Goal: Check status

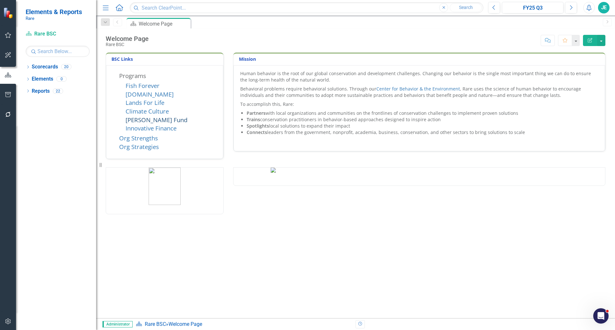
click at [145, 119] on link "[PERSON_NAME] Fund" at bounding box center [157, 120] width 62 height 8
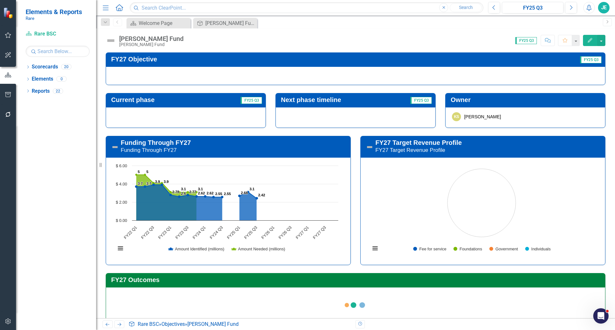
click at [104, 8] on icon "Menu" at bounding box center [106, 7] width 8 height 7
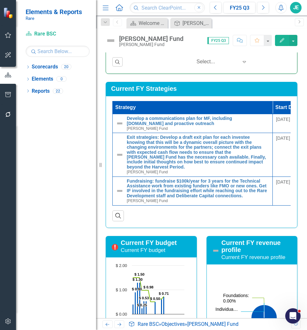
scroll to position [525, 0]
drag, startPoint x: 105, startPoint y: 8, endPoint x: 207, endPoint y: 160, distance: 183.1
click at [105, 8] on icon "button" at bounding box center [106, 7] width 6 height 4
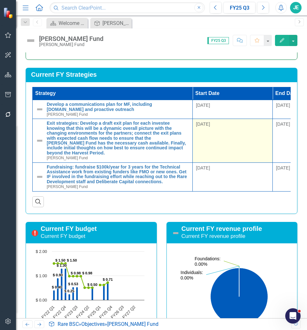
scroll to position [511, 0]
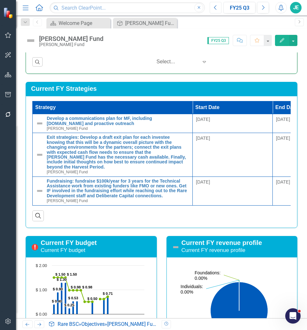
click at [212, 9] on button "Previous" at bounding box center [216, 8] width 12 height 12
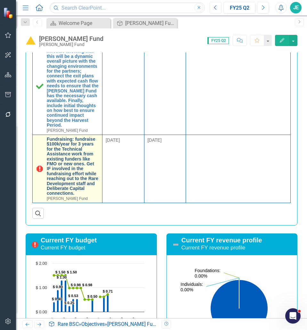
scroll to position [600, 0]
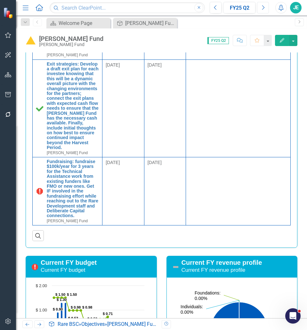
click at [266, 6] on button "Next" at bounding box center [263, 8] width 12 height 12
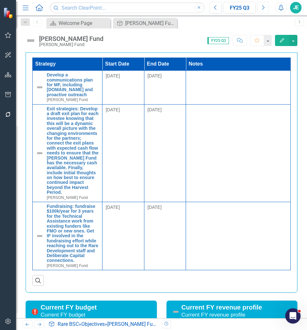
scroll to position [534, 0]
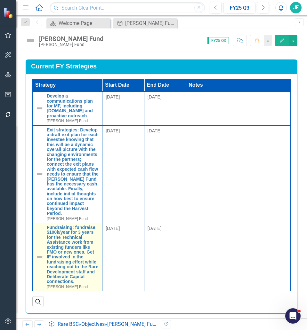
click at [38, 261] on img at bounding box center [40, 258] width 8 height 8
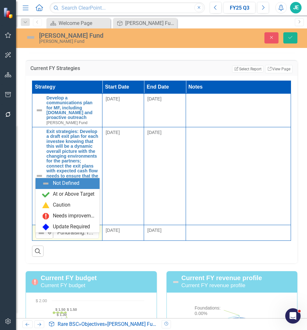
click at [46, 238] on div "Not Defined" at bounding box center [42, 233] width 10 height 9
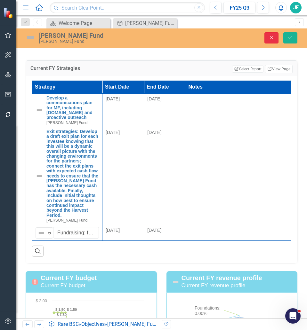
click at [269, 38] on icon "Close" at bounding box center [272, 37] width 6 height 4
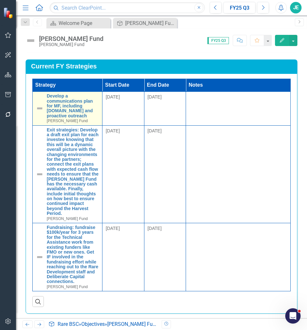
click at [42, 110] on img at bounding box center [40, 109] width 8 height 8
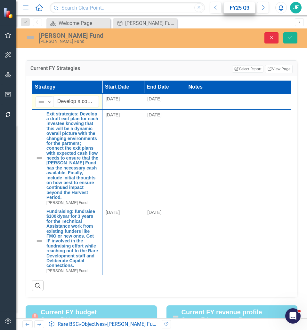
click at [270, 38] on icon "Close" at bounding box center [272, 37] width 6 height 4
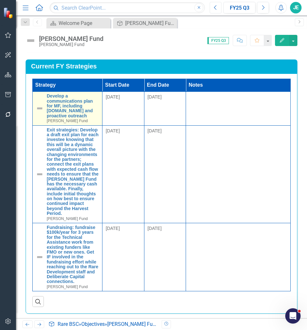
click at [215, 9] on icon "Previous" at bounding box center [216, 8] width 4 height 6
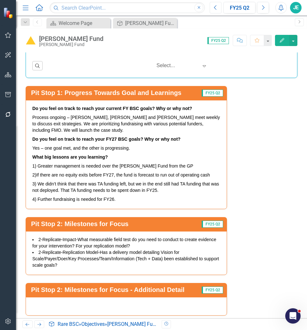
scroll to position [1281, 0]
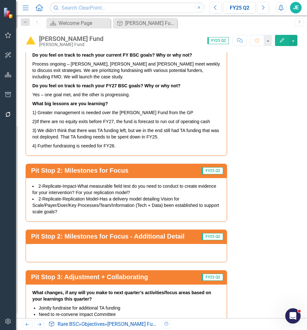
click at [157, 206] on span "2-Replicate-Replication Model-Has a delivery model detailing Vision for Scale/P…" at bounding box center [125, 206] width 187 height 18
click at [159, 205] on span "2-Replicate-Replication Model-Has a delivery model detailing Vision for Scale/P…" at bounding box center [125, 206] width 187 height 18
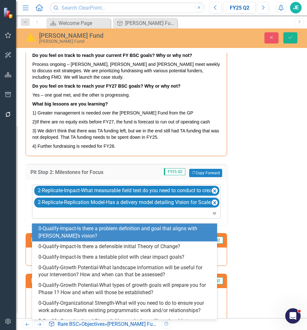
click at [211, 216] on icon "Expand" at bounding box center [214, 213] width 6 height 5
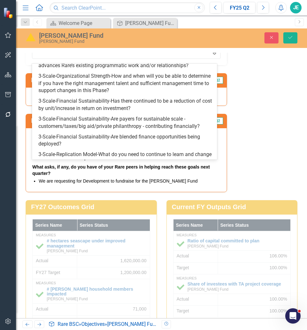
scroll to position [726, 0]
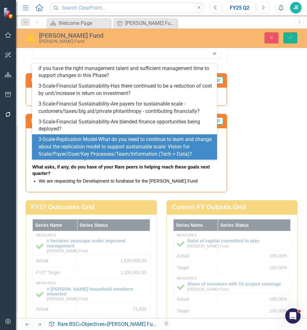
click at [265, 138] on div "Pit Stop 1: Progress Towards Goal and Learnings FY25 Q2 Do you feel on track to…" at bounding box center [161, 29] width 281 height 328
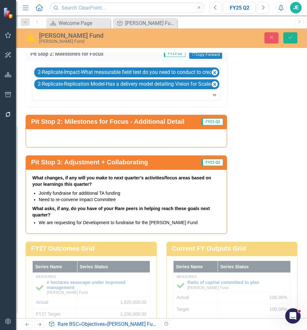
scroll to position [1388, 0]
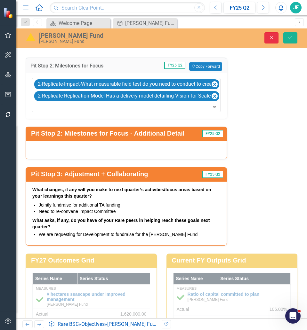
click at [271, 41] on button "Close" at bounding box center [272, 37] width 14 height 11
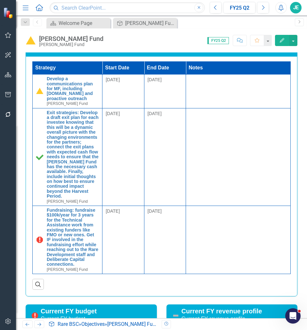
scroll to position [534, 0]
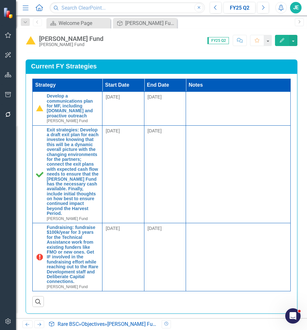
click at [34, 42] on img at bounding box center [31, 41] width 10 height 10
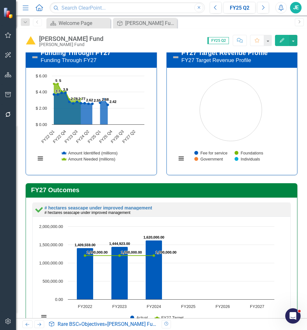
scroll to position [0, 0]
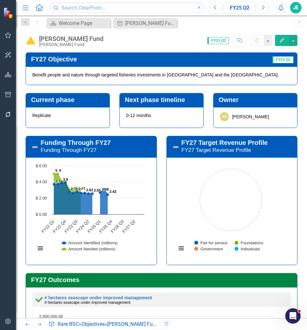
click at [32, 43] on img at bounding box center [31, 41] width 10 height 10
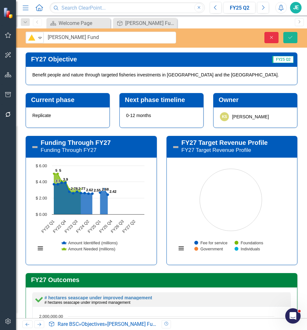
click at [268, 35] on button "Close" at bounding box center [272, 37] width 14 height 11
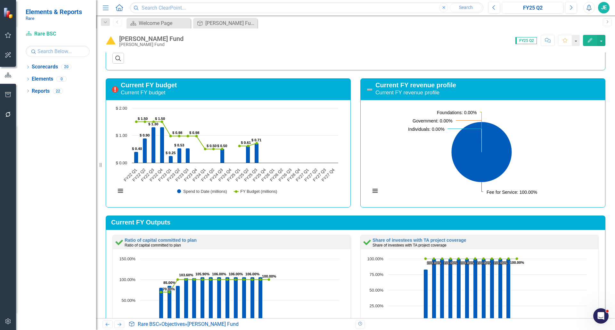
scroll to position [399, 0]
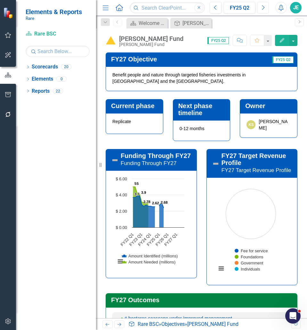
click at [264, 8] on icon "Next" at bounding box center [263, 8] width 4 height 6
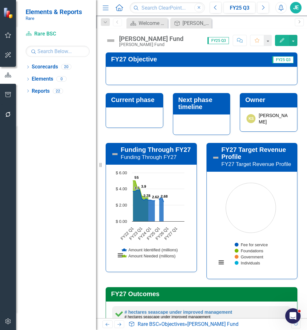
click at [107, 7] on icon "Menu" at bounding box center [106, 7] width 8 height 7
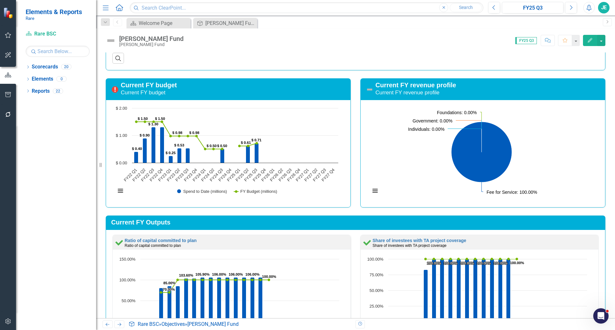
scroll to position [399, 0]
